Goal: Task Accomplishment & Management: Manage account settings

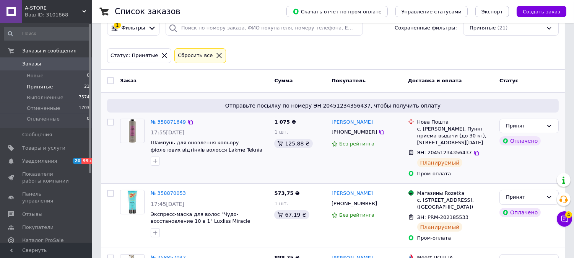
scroll to position [85, 0]
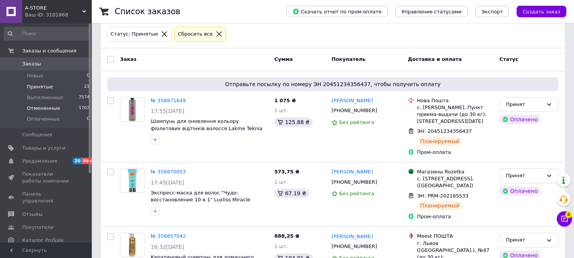
click at [43, 112] on li "Отмененные 1703" at bounding box center [47, 108] width 94 height 11
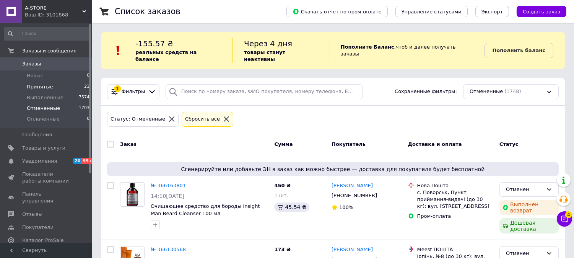
click at [44, 88] on span "Принятые" at bounding box center [40, 86] width 26 height 7
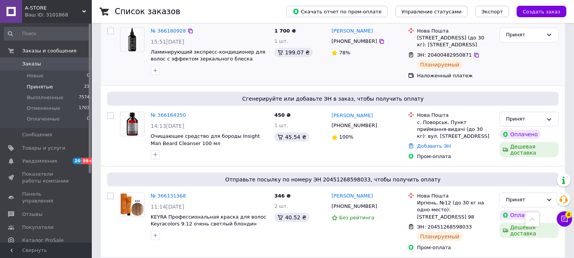
scroll to position [535, 0]
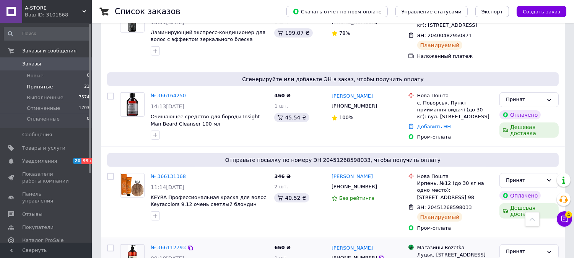
drag, startPoint x: 235, startPoint y: 249, endPoint x: 246, endPoint y: 229, distance: 23.3
click at [41, 146] on span "Товары и услуги" at bounding box center [43, 148] width 43 height 7
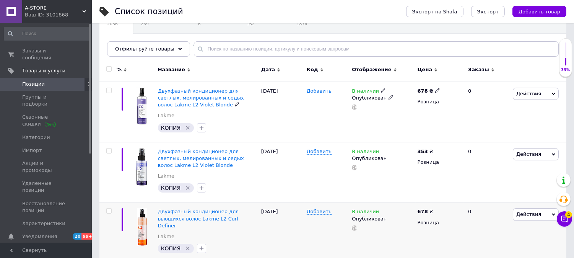
scroll to position [127, 0]
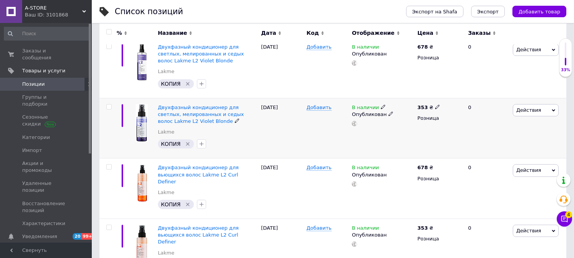
click at [540, 110] on span "Действия" at bounding box center [536, 110] width 46 height 12
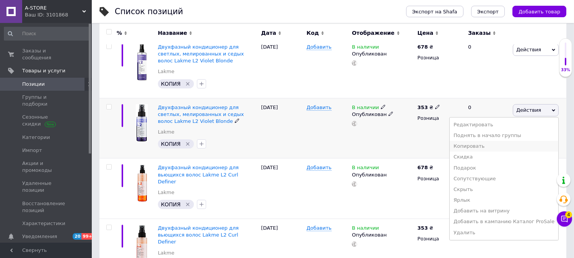
click at [499, 147] on li "Копировать" at bounding box center [504, 146] width 109 height 11
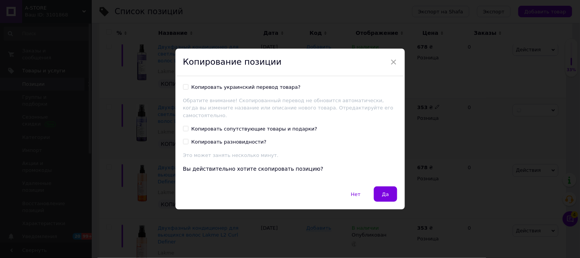
click at [208, 87] on div "Копировать украинский перевод товара?" at bounding box center [246, 87] width 109 height 7
click at [188, 87] on input "Копировать украинский перевод товара?" at bounding box center [185, 86] width 5 height 5
click at [212, 91] on div "Копировать украинский перевод товара?" at bounding box center [246, 87] width 109 height 7
click at [188, 89] on input "Копировать украинский перевод товара?" at bounding box center [185, 86] width 5 height 5
click at [265, 88] on div "Копировать украинский перевод товара?" at bounding box center [246, 87] width 109 height 7
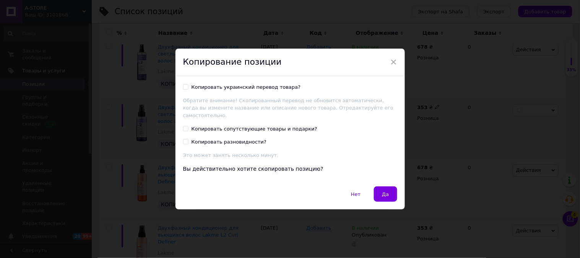
click at [188, 88] on input "Копировать украинский перевод товара?" at bounding box center [185, 86] width 5 height 5
checkbox input "true"
click at [392, 187] on button "Да" at bounding box center [385, 193] width 23 height 15
